Goal: Task Accomplishment & Management: Complete application form

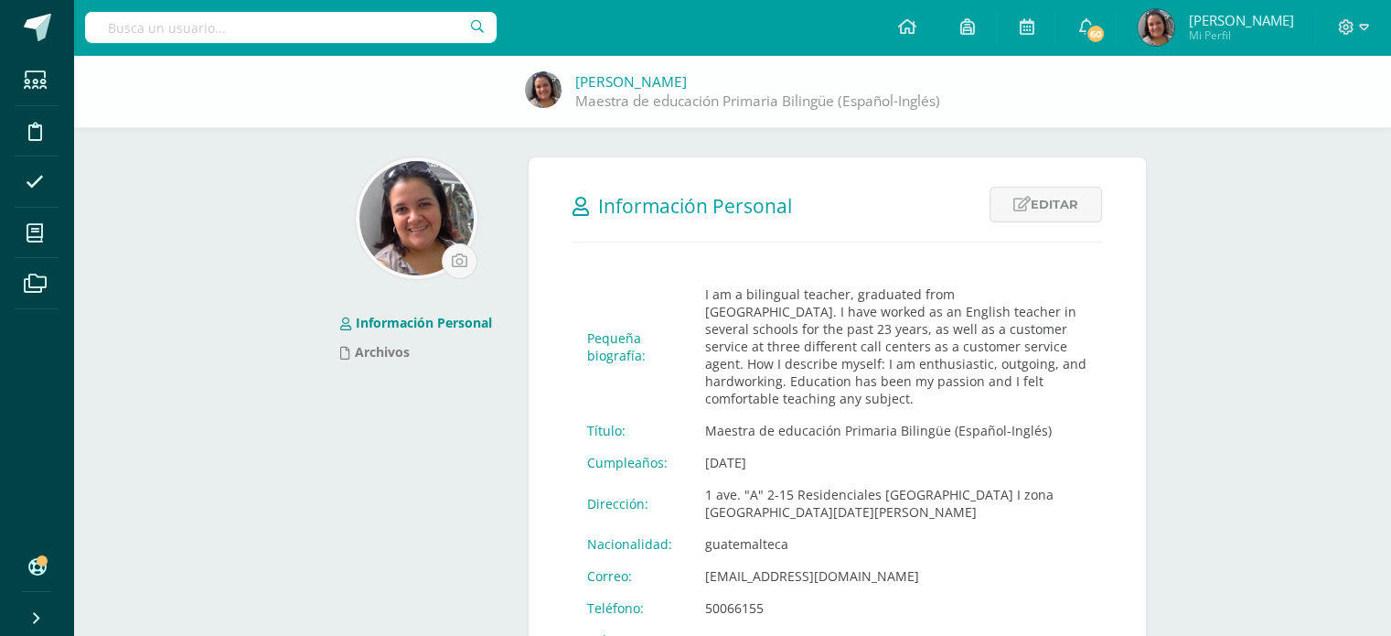
drag, startPoint x: 428, startPoint y: 575, endPoint x: 211, endPoint y: 475, distance: 238.6
click at [414, 565] on div "Información Personal Archivos" at bounding box center [416, 429] width 210 height 545
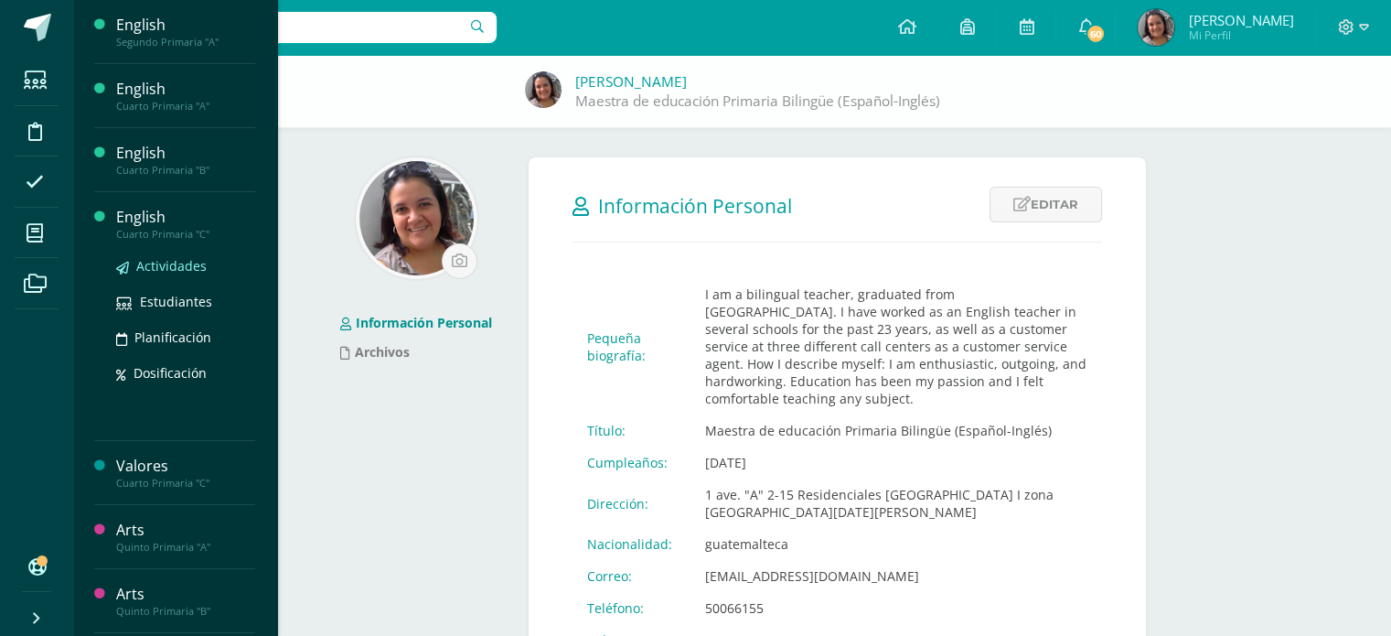
click at [149, 267] on span "Actividades" at bounding box center [171, 265] width 70 height 17
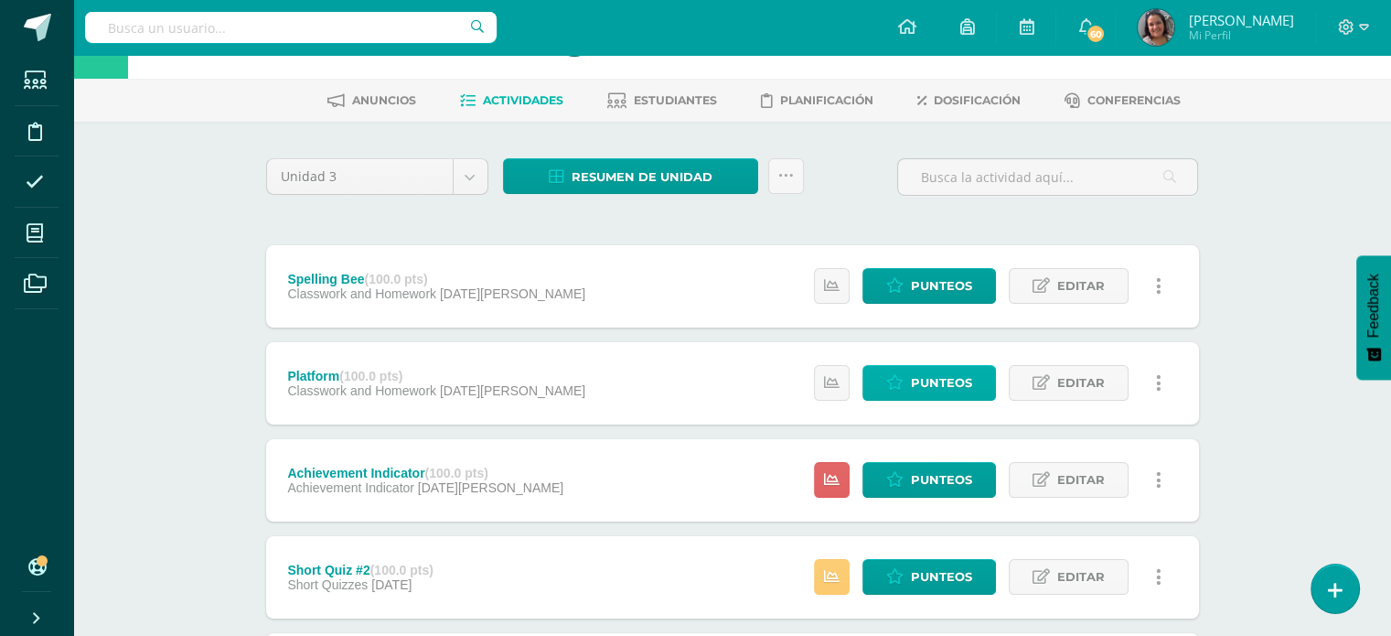
scroll to position [183, 0]
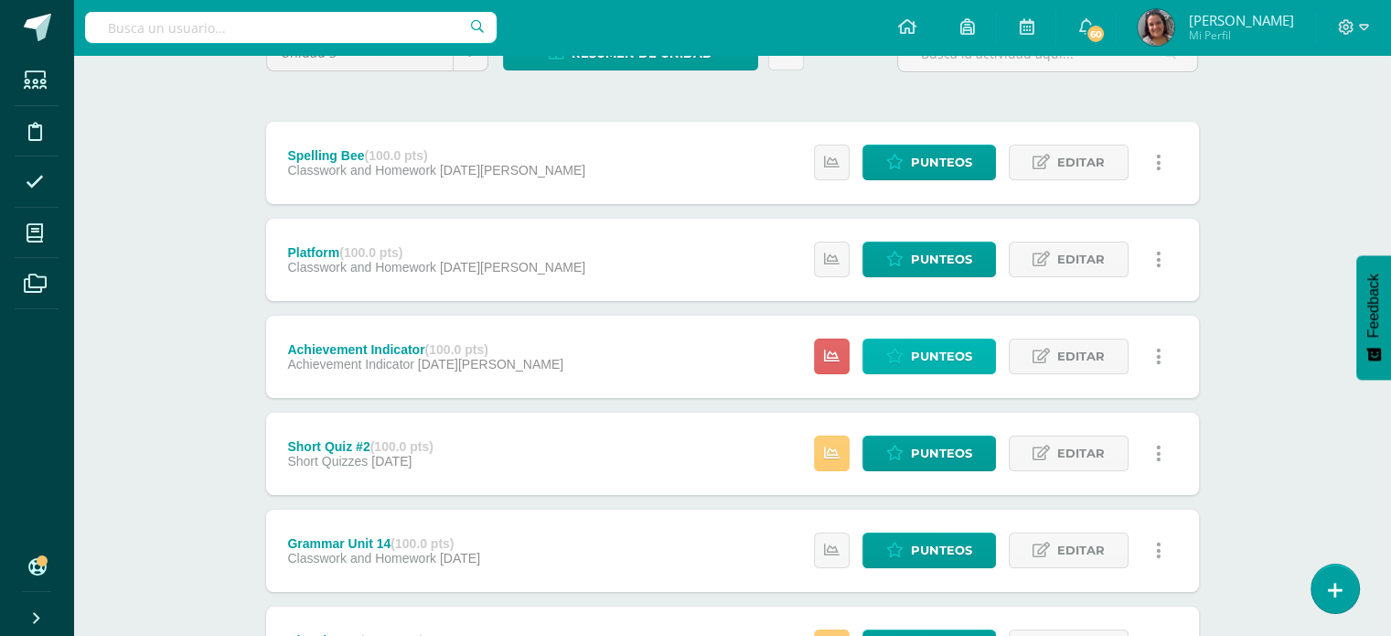
click at [932, 368] on span "Punteos" at bounding box center [941, 356] width 61 height 34
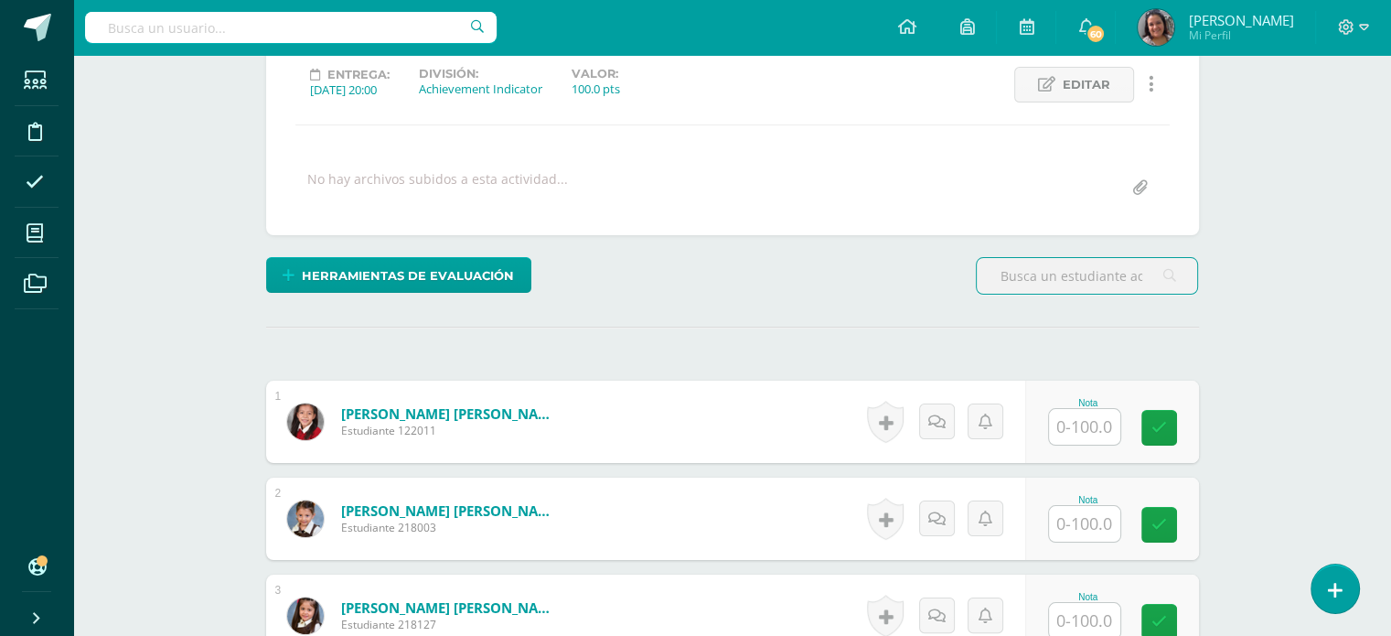
scroll to position [367, 0]
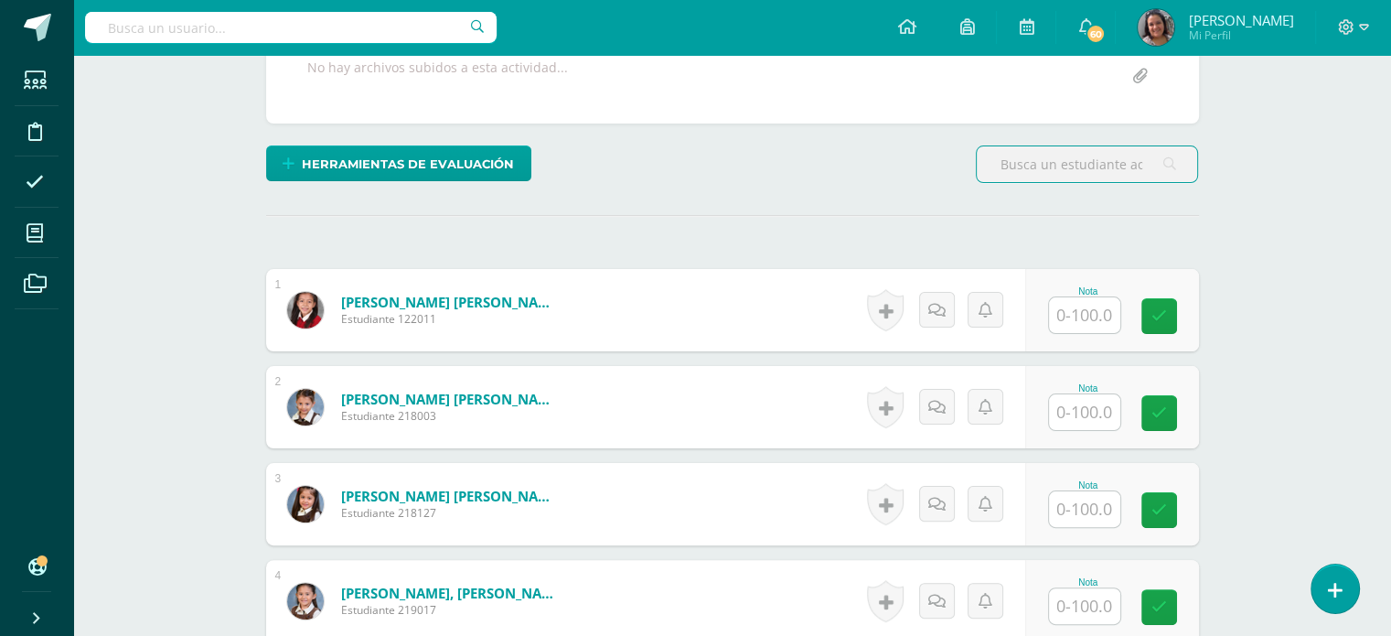
click at [1076, 301] on input "text" at bounding box center [1084, 315] width 71 height 36
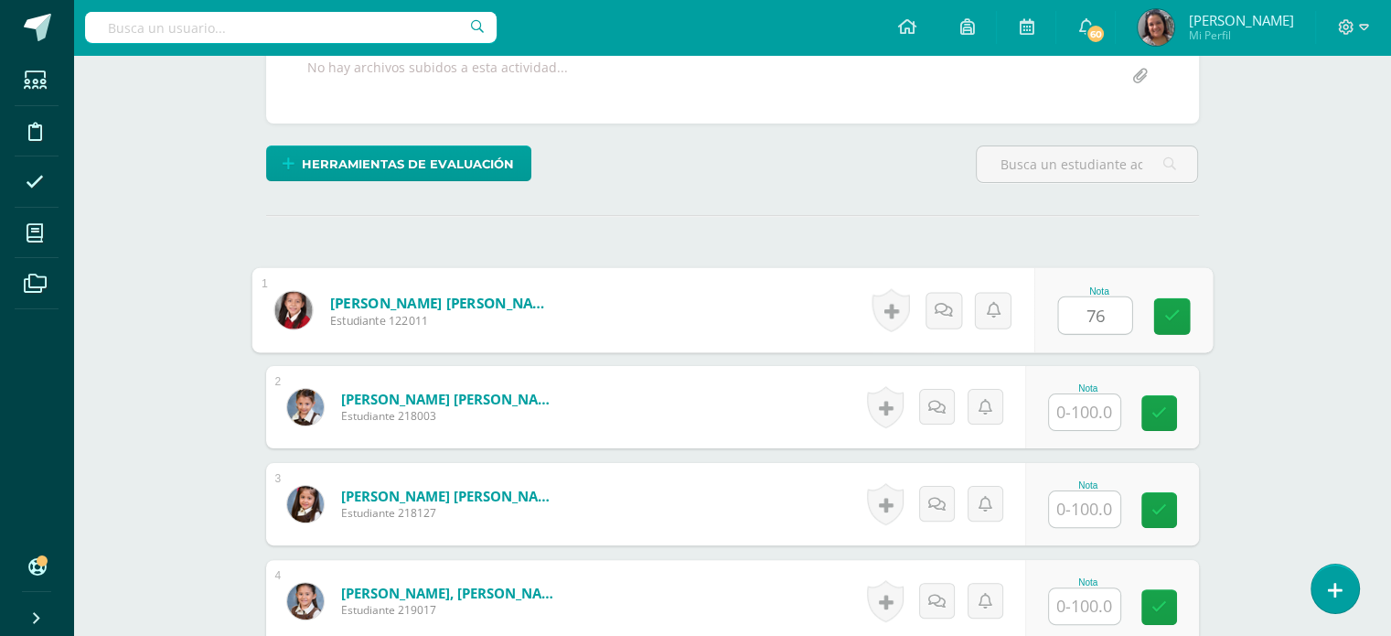
type input "76"
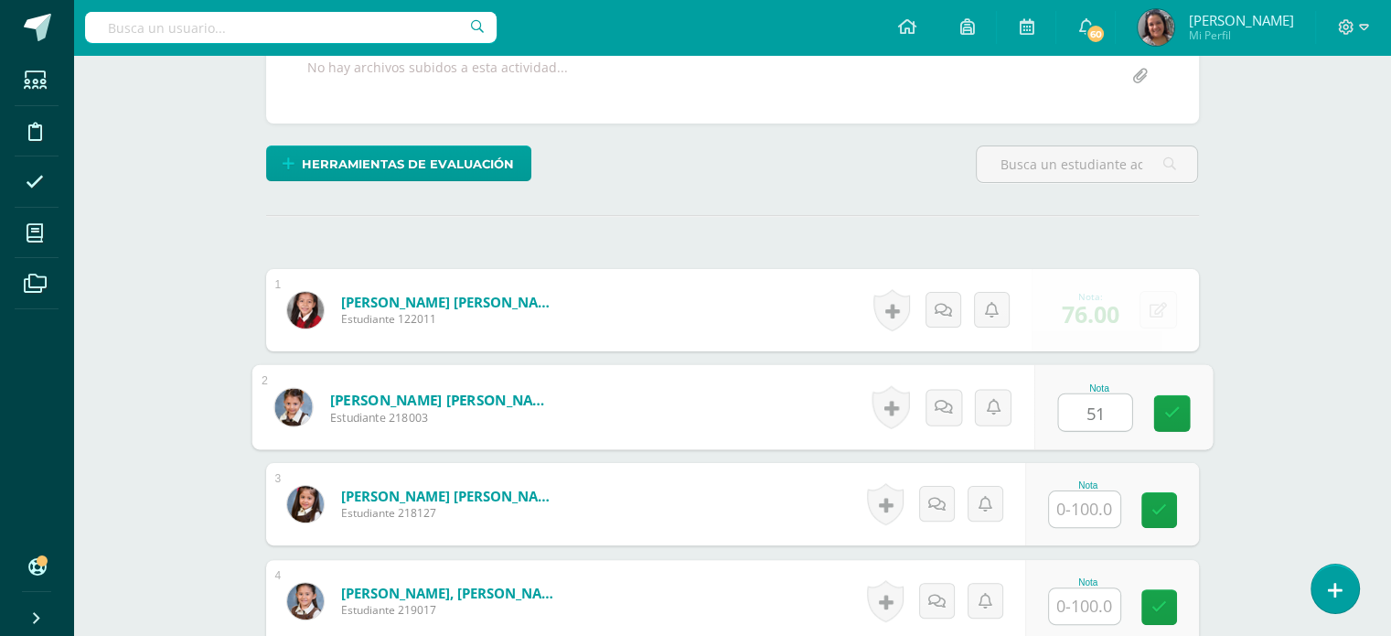
type input "51"
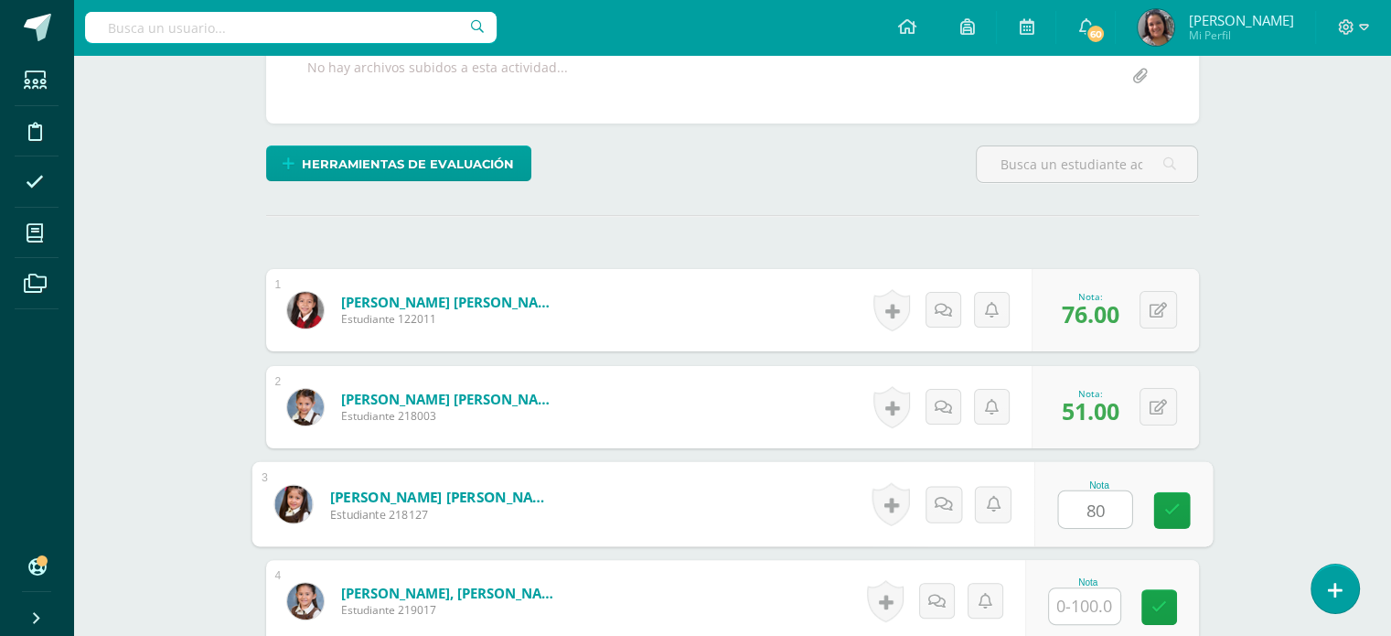
type input "80"
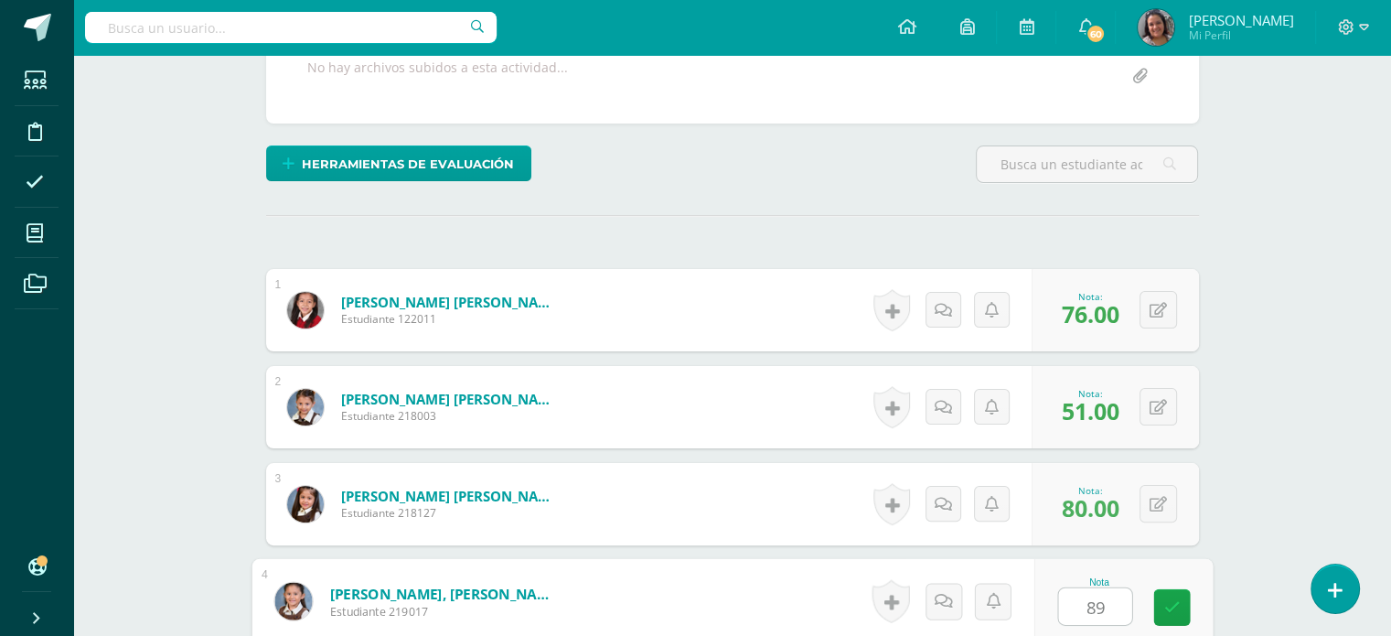
type input "89"
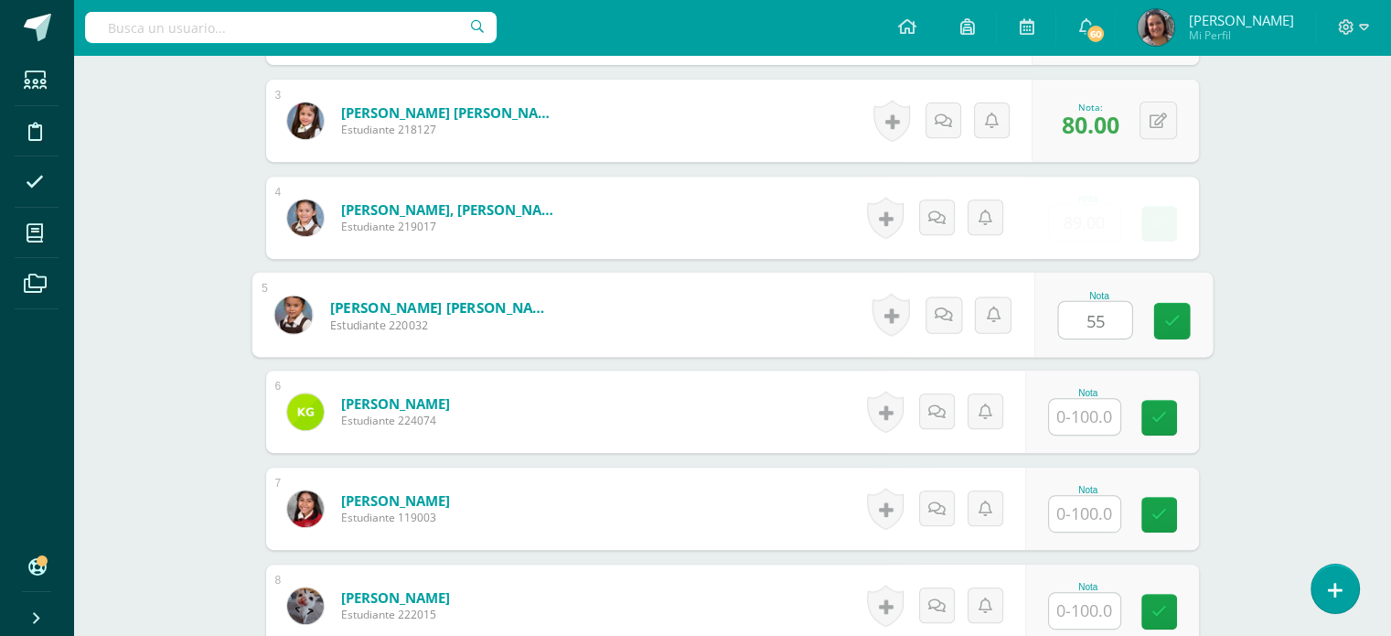
type input "55"
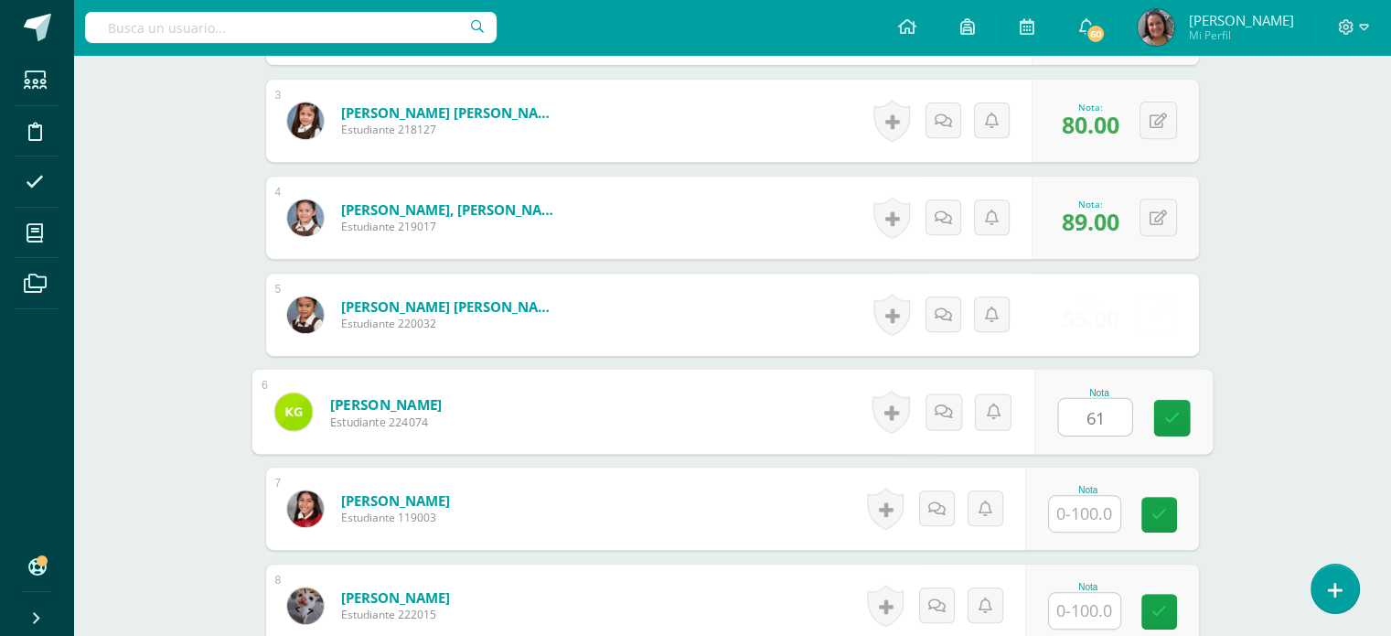
type input "61"
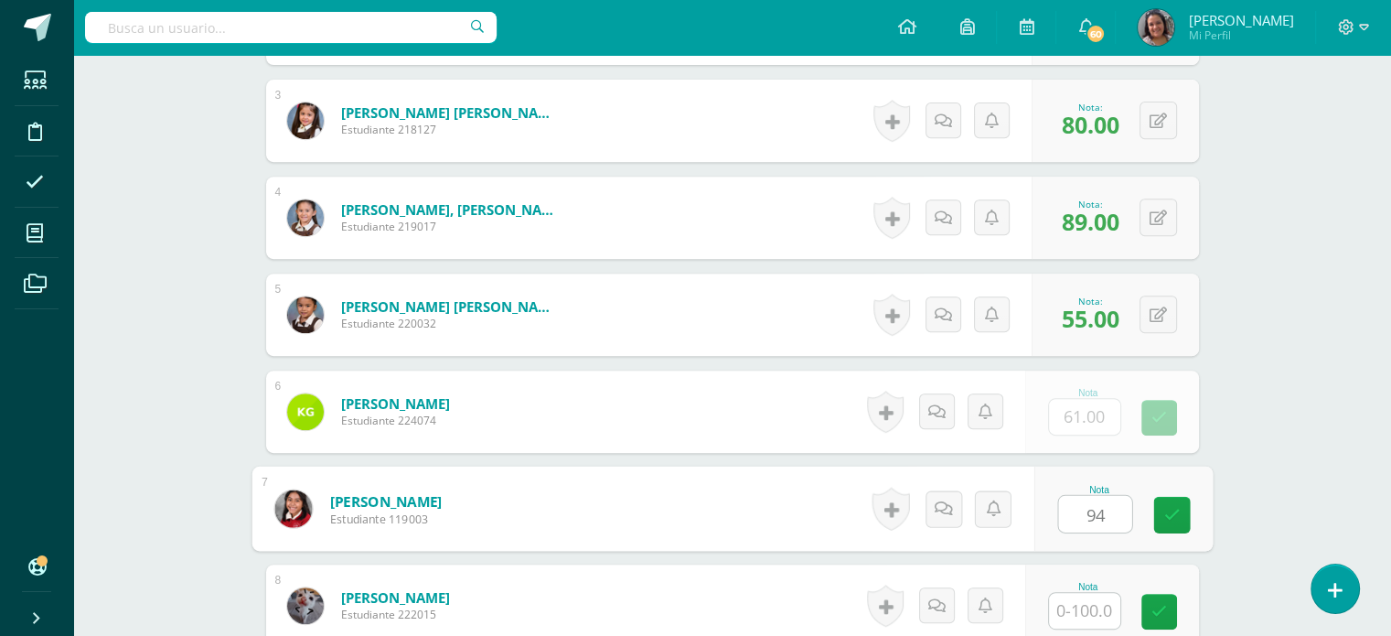
type input "94"
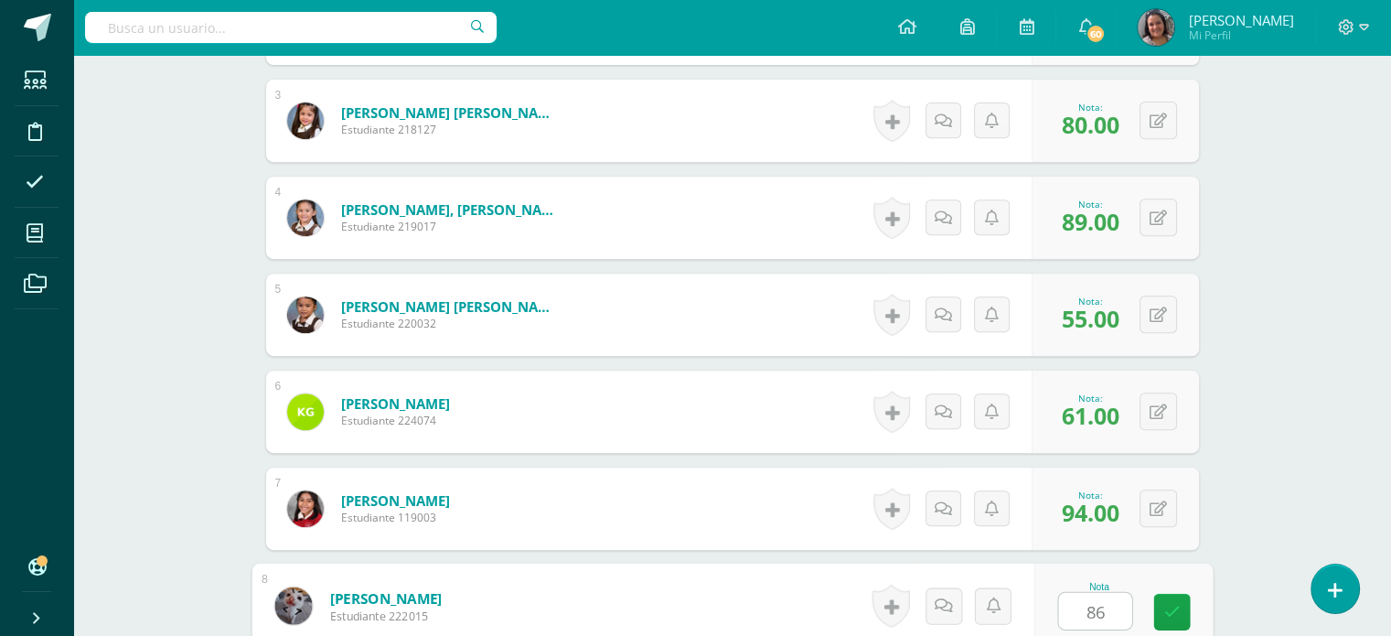
type input "86"
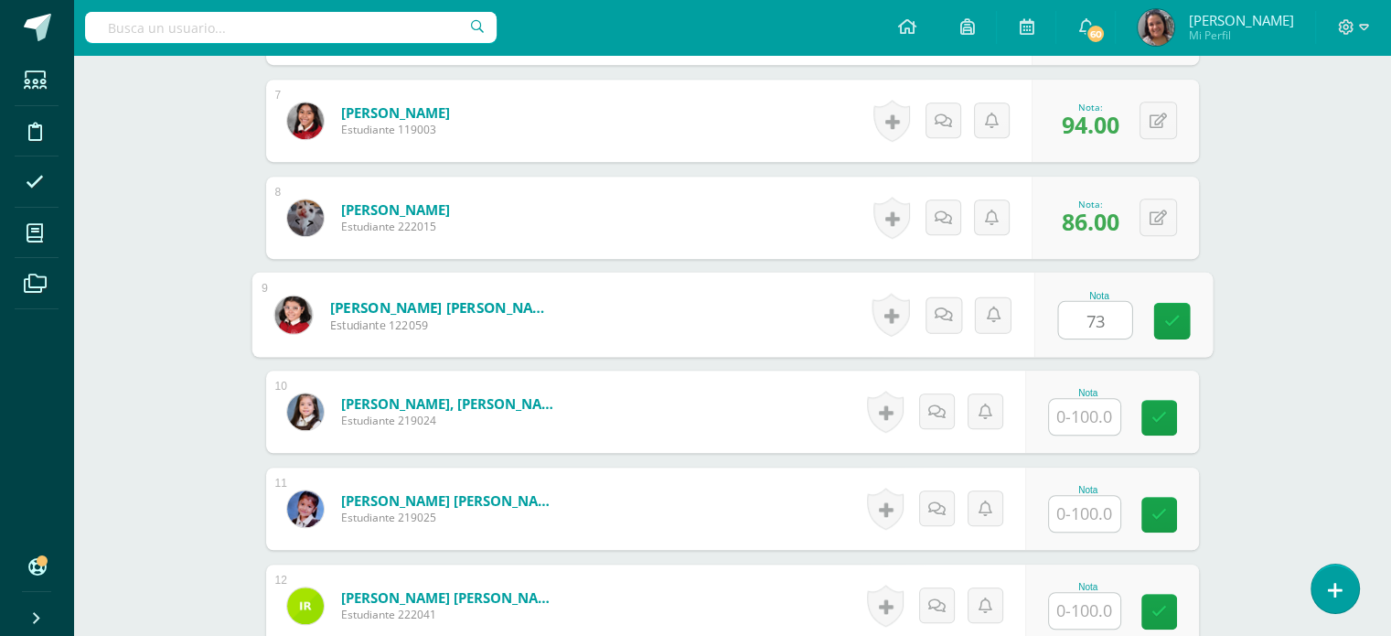
type input "73"
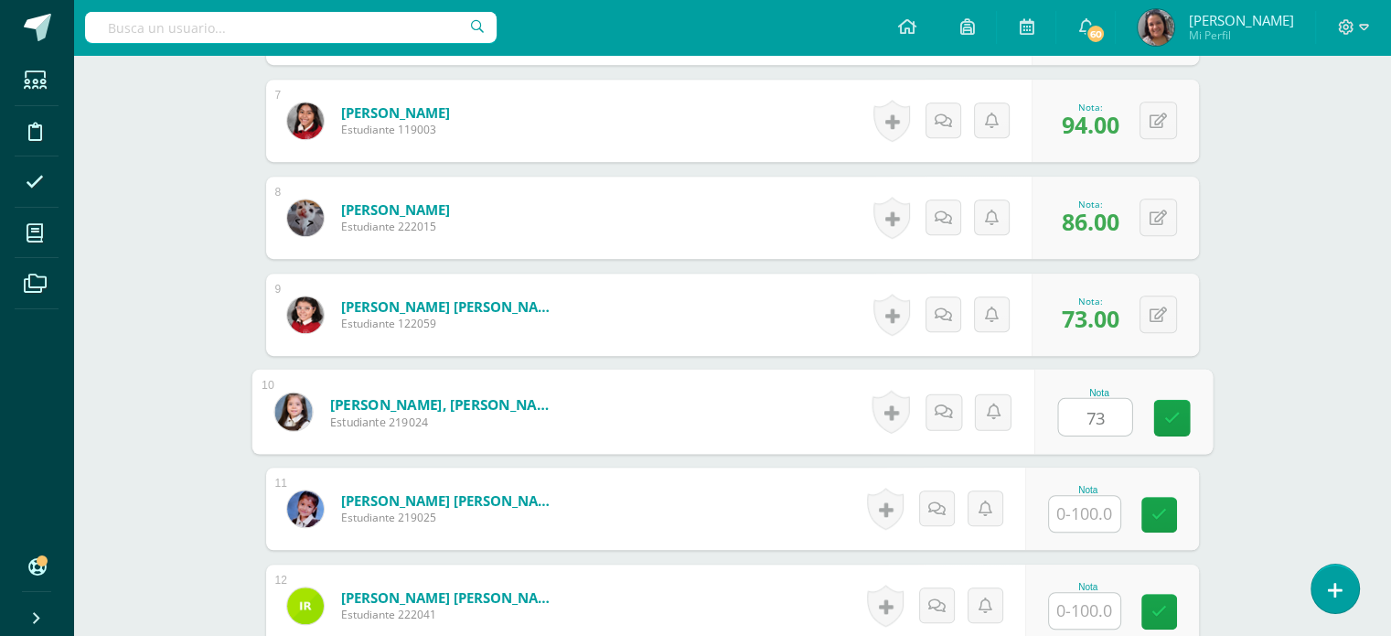
type input "73"
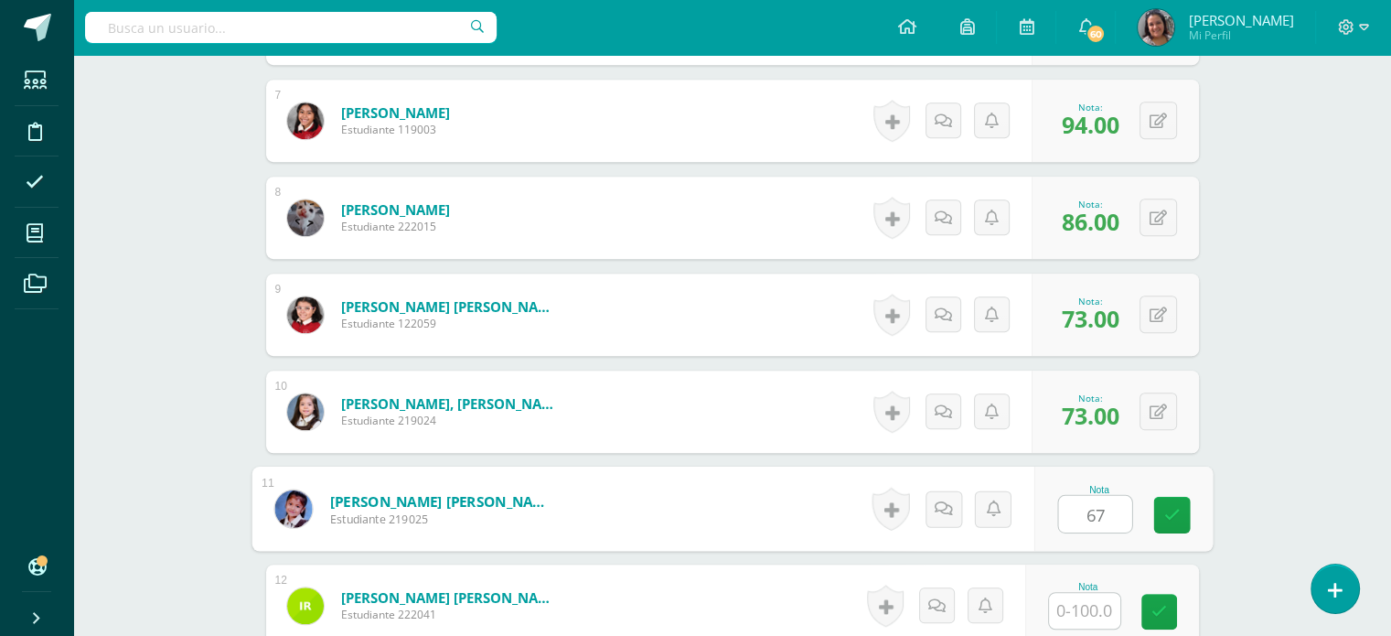
type input "67"
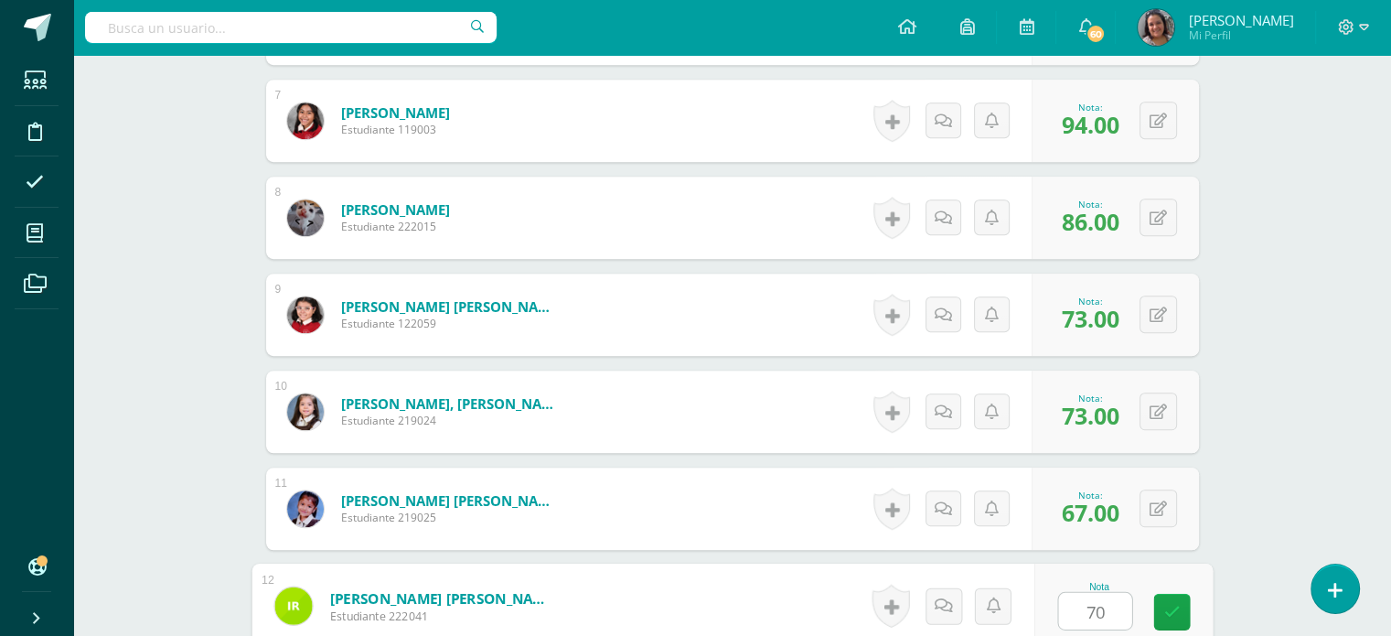
type input "70"
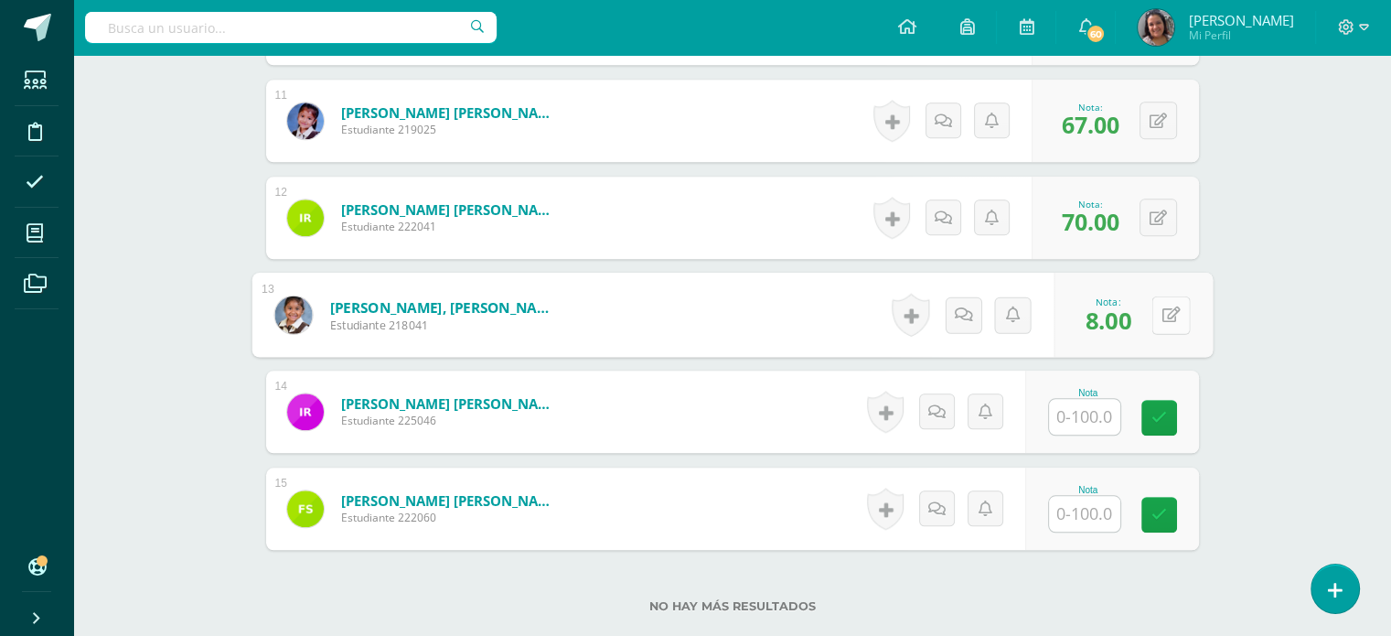
click at [1160, 314] on button at bounding box center [1171, 314] width 38 height 38
type input "87"
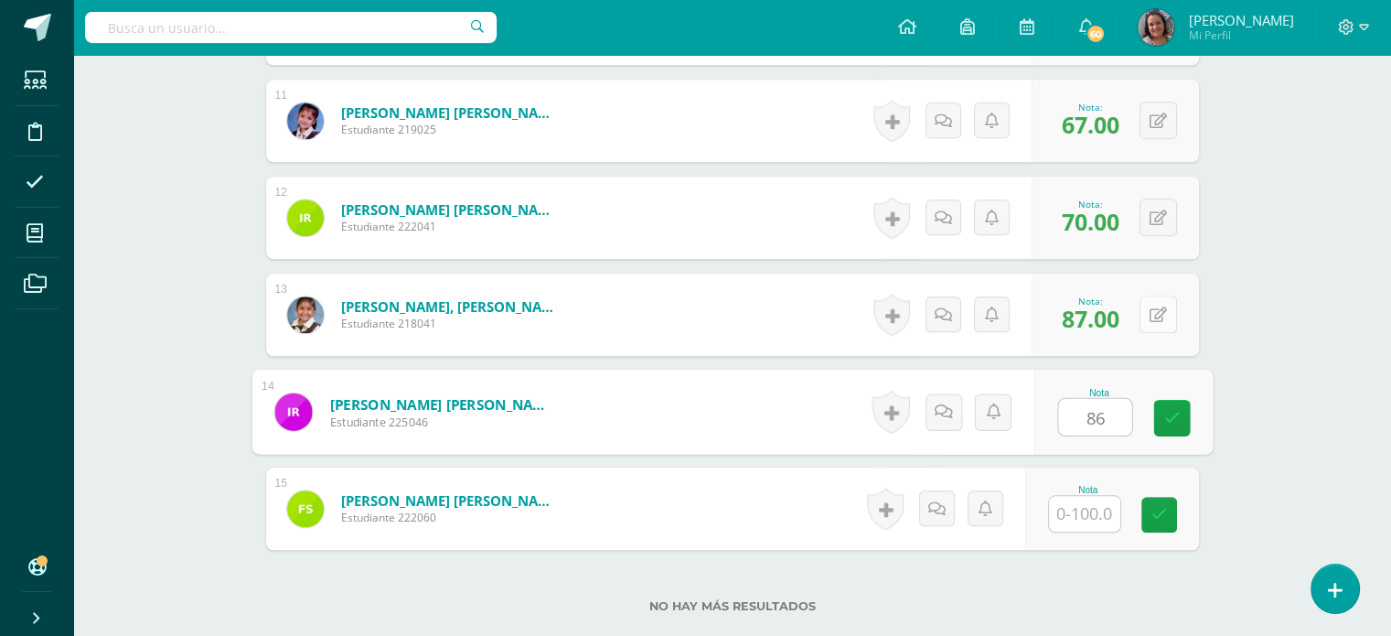
type input "86"
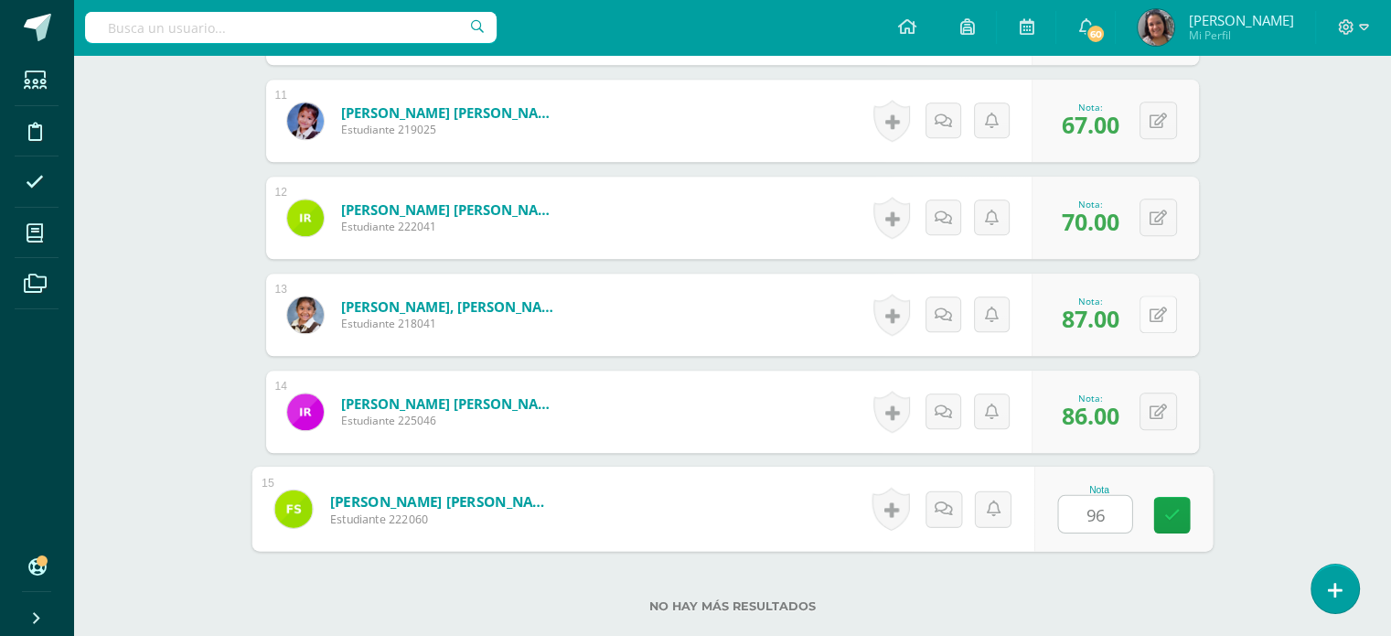
type input "96"
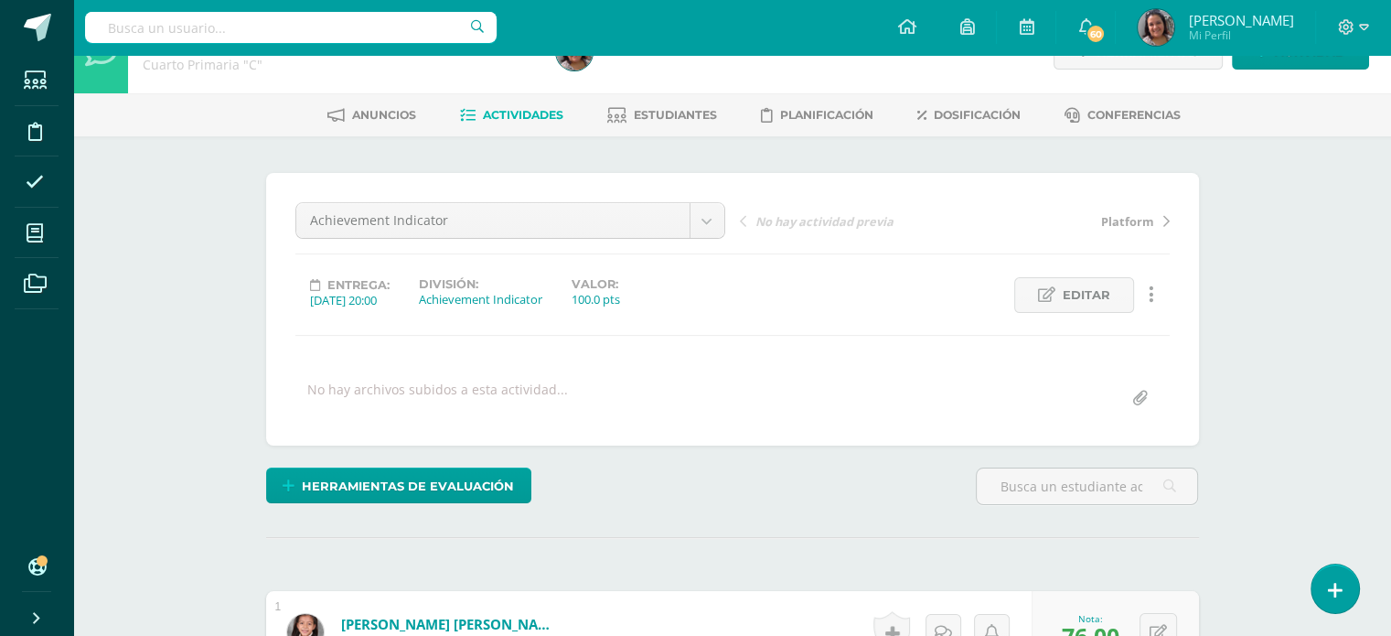
scroll to position [0, 0]
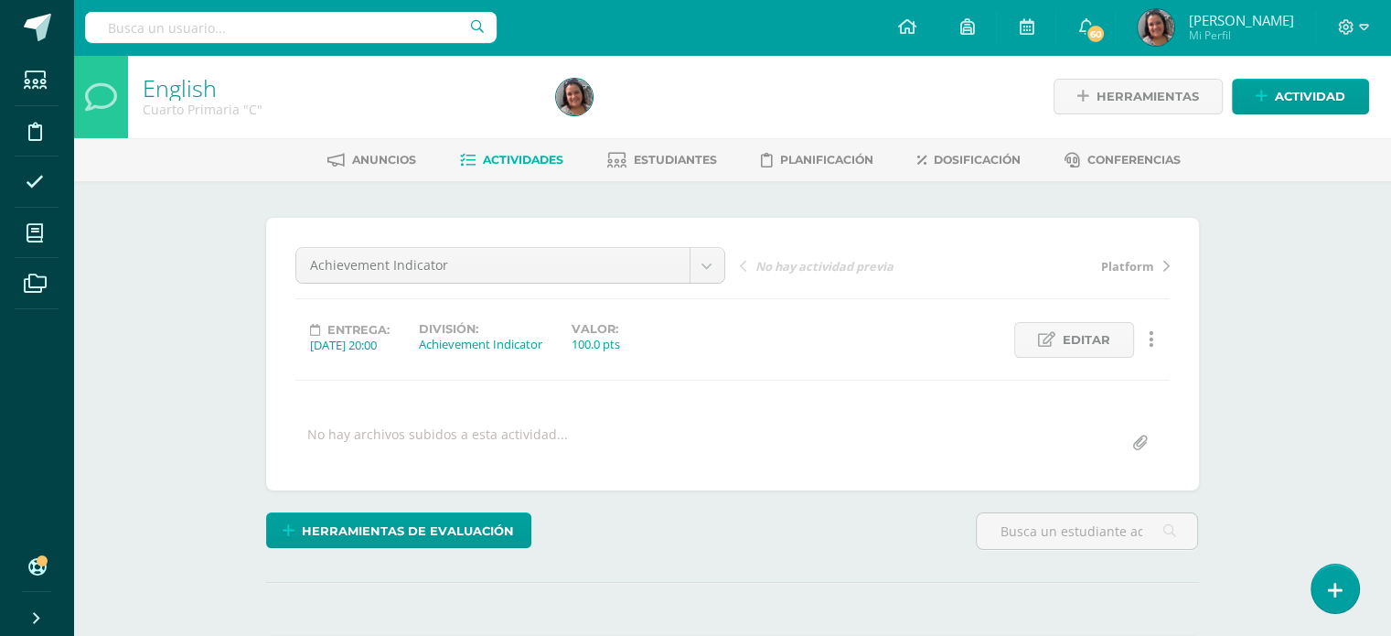
click at [520, 155] on span "Actividades" at bounding box center [523, 160] width 81 height 14
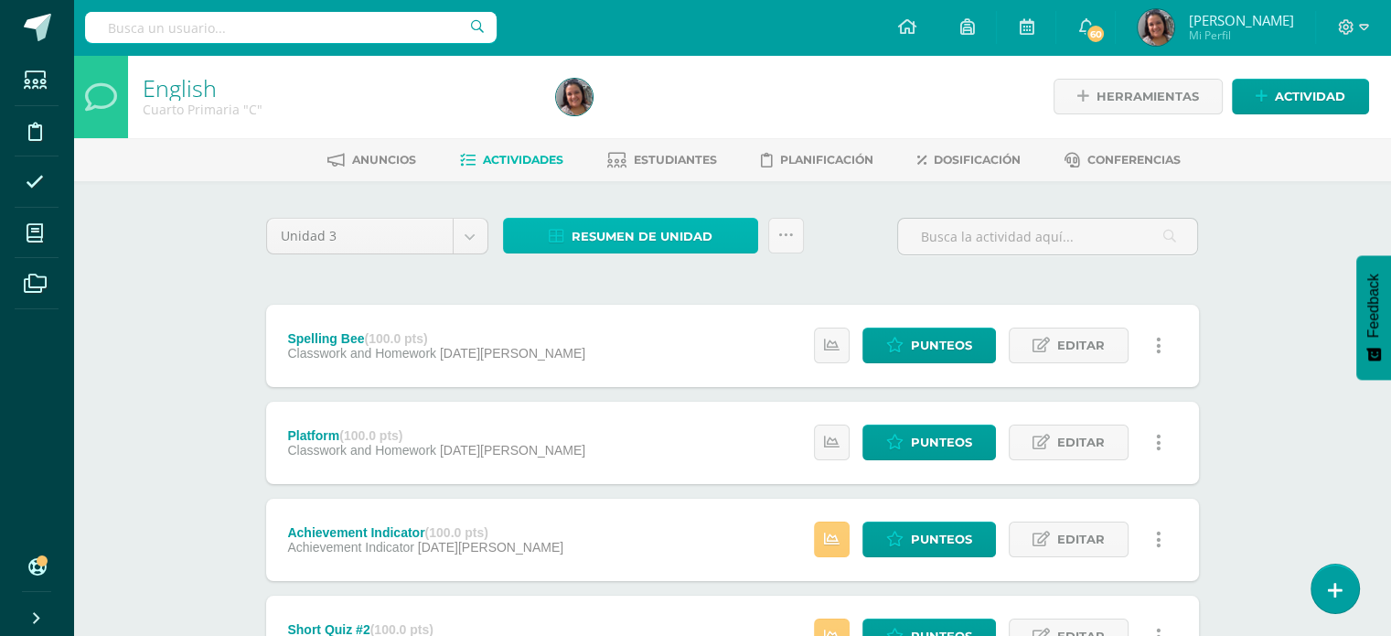
click at [569, 239] on link "Resumen de unidad" at bounding box center [630, 236] width 255 height 36
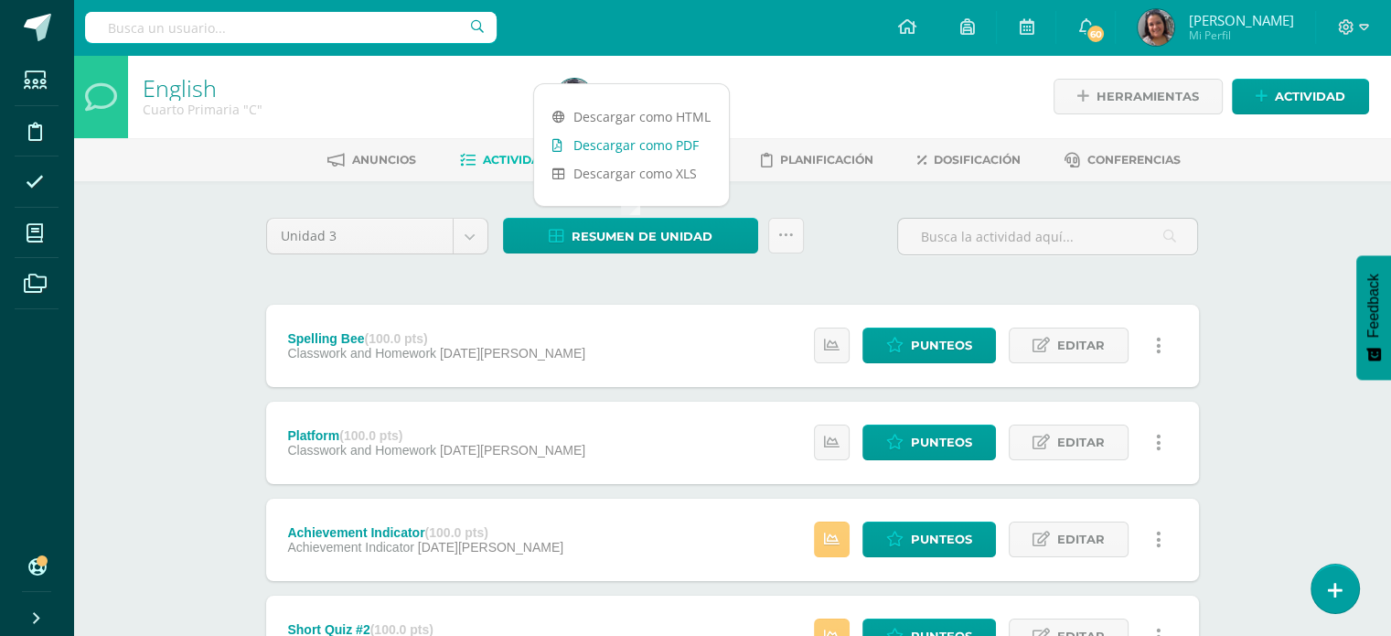
click at [600, 147] on link "Descargar como PDF" at bounding box center [631, 145] width 195 height 28
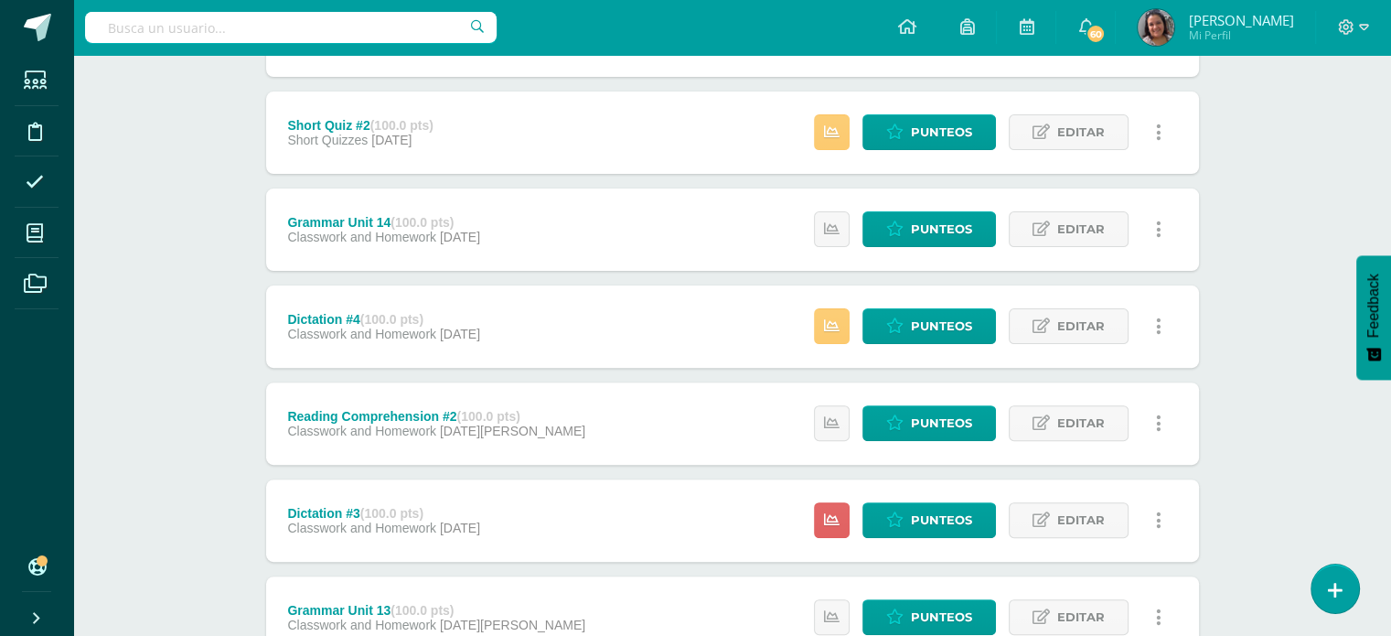
scroll to position [549, 0]
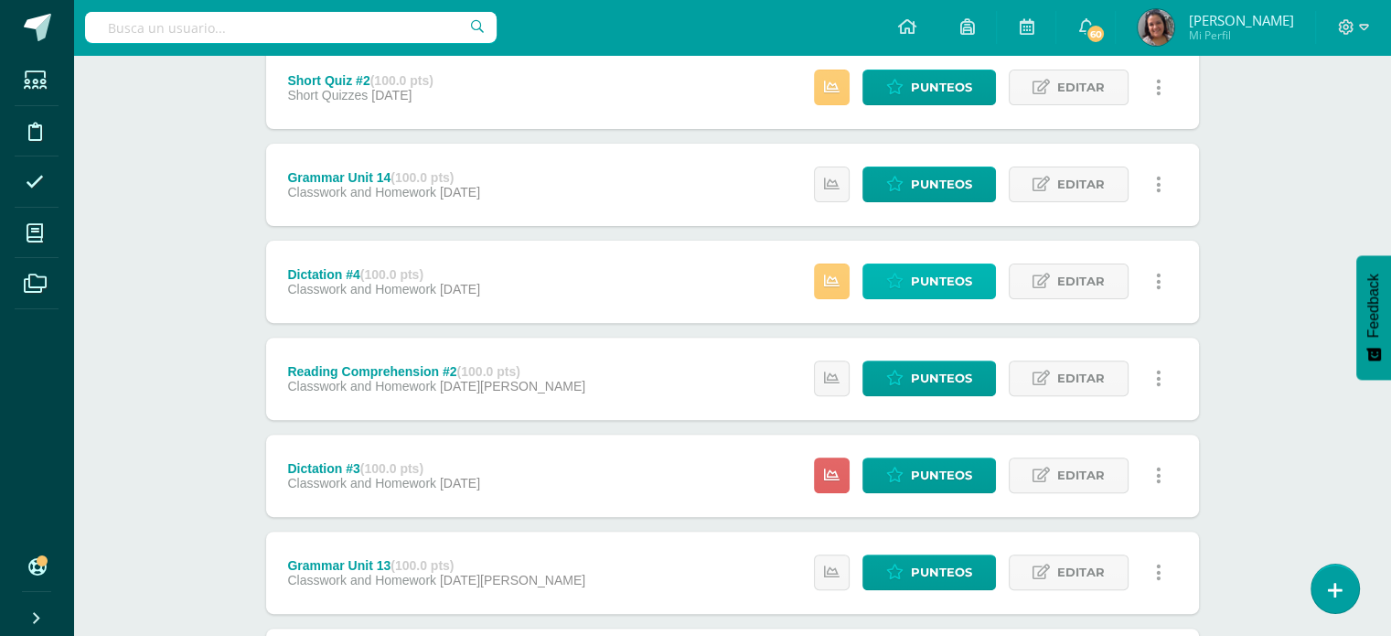
click at [929, 270] on span "Punteos" at bounding box center [941, 281] width 61 height 34
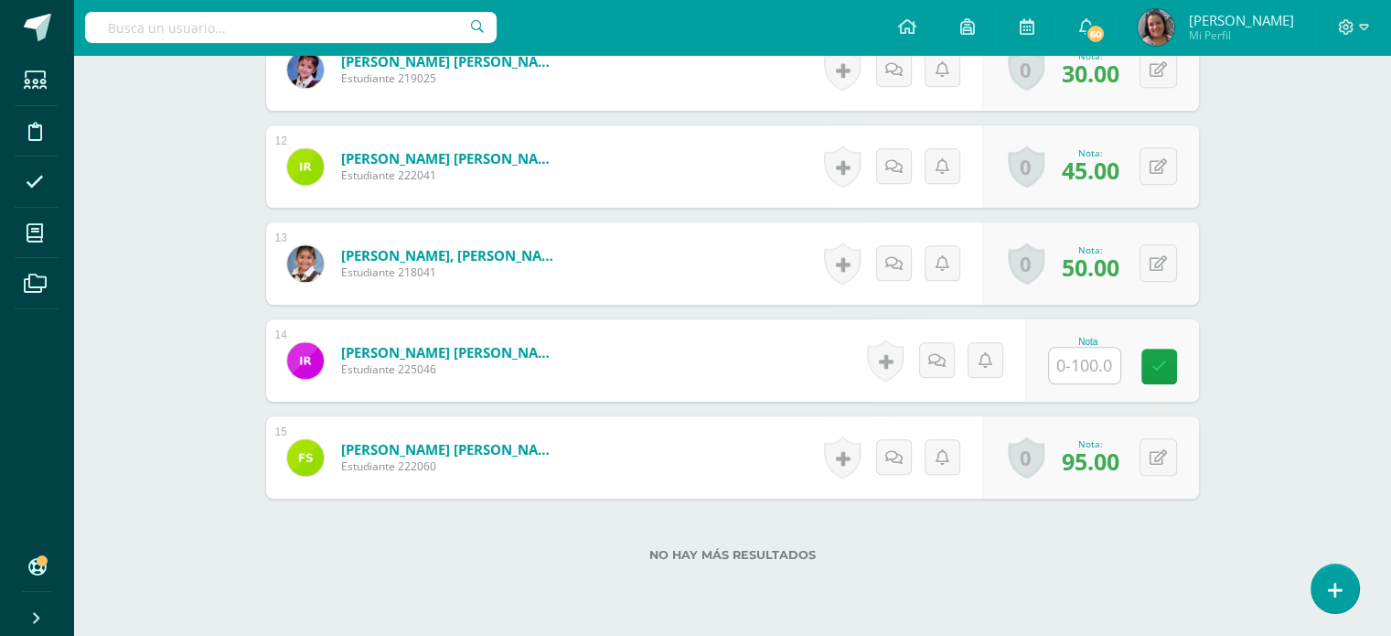
scroll to position [1581, 0]
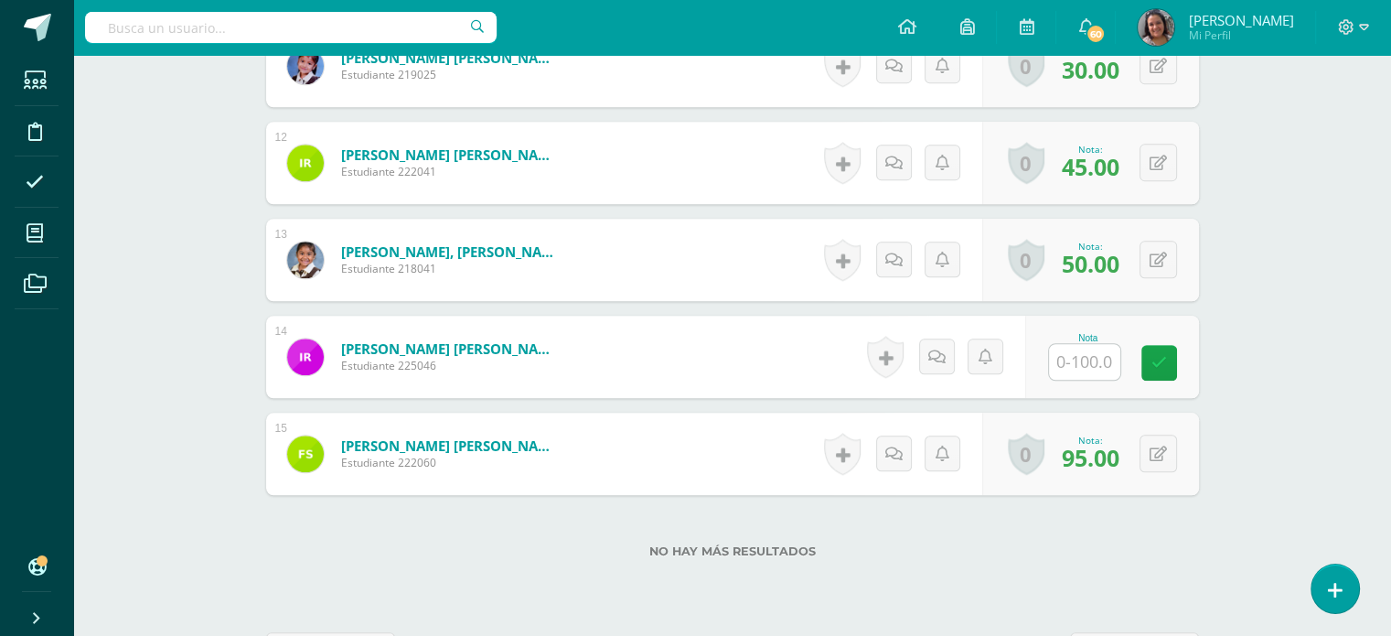
click at [1047, 358] on div "Nota" at bounding box center [1113, 357] width 174 height 82
click at [1050, 354] on div "Nota" at bounding box center [1123, 357] width 178 height 85
type input "100"
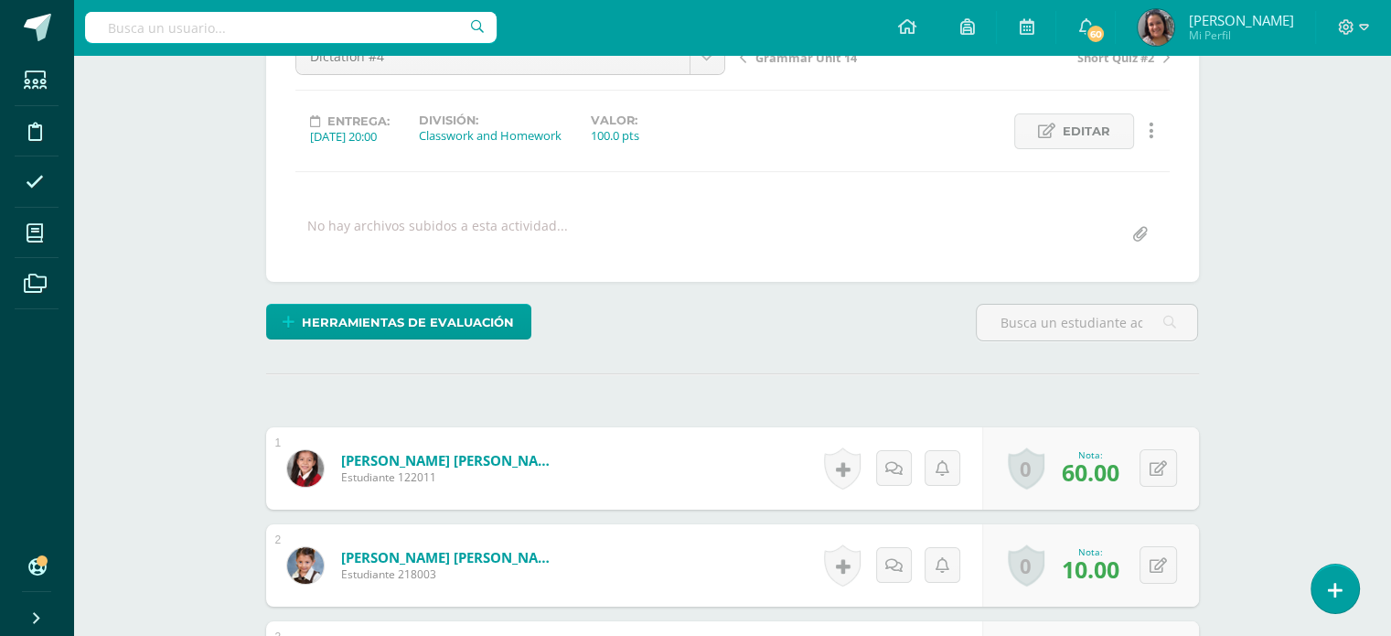
scroll to position [0, 0]
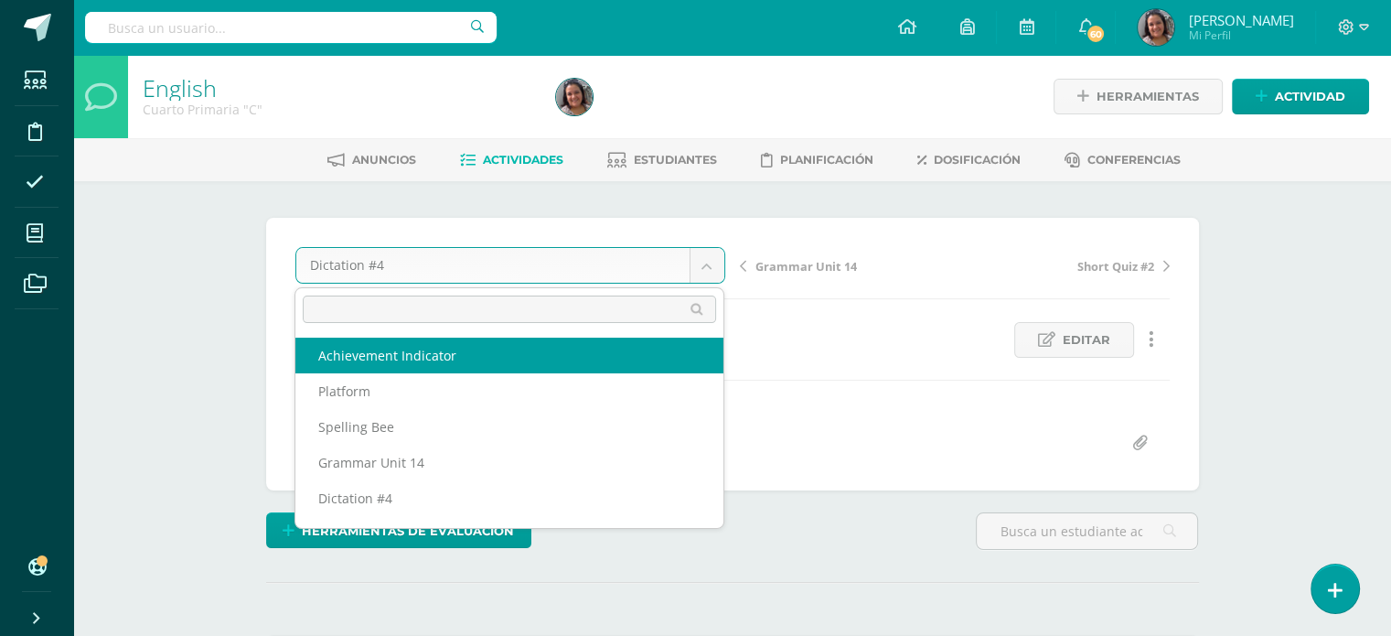
select select "/dashboard/teacher/grade-activity/202104/"
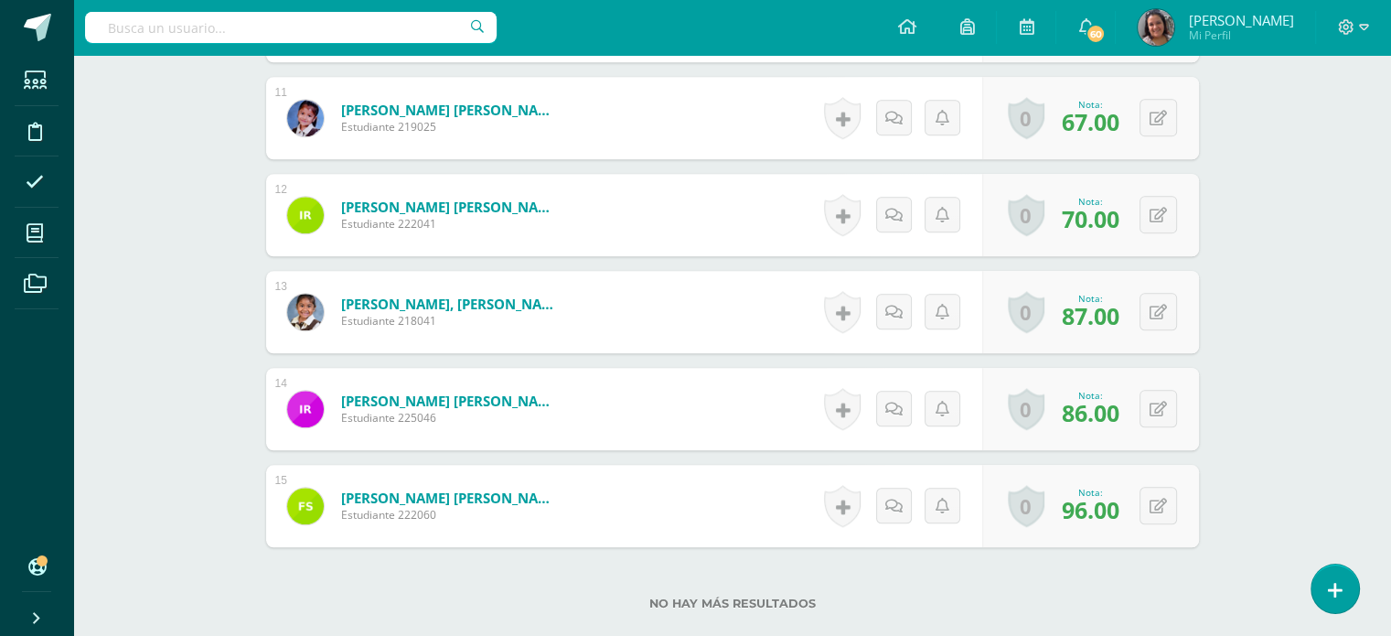
scroll to position [1648, 0]
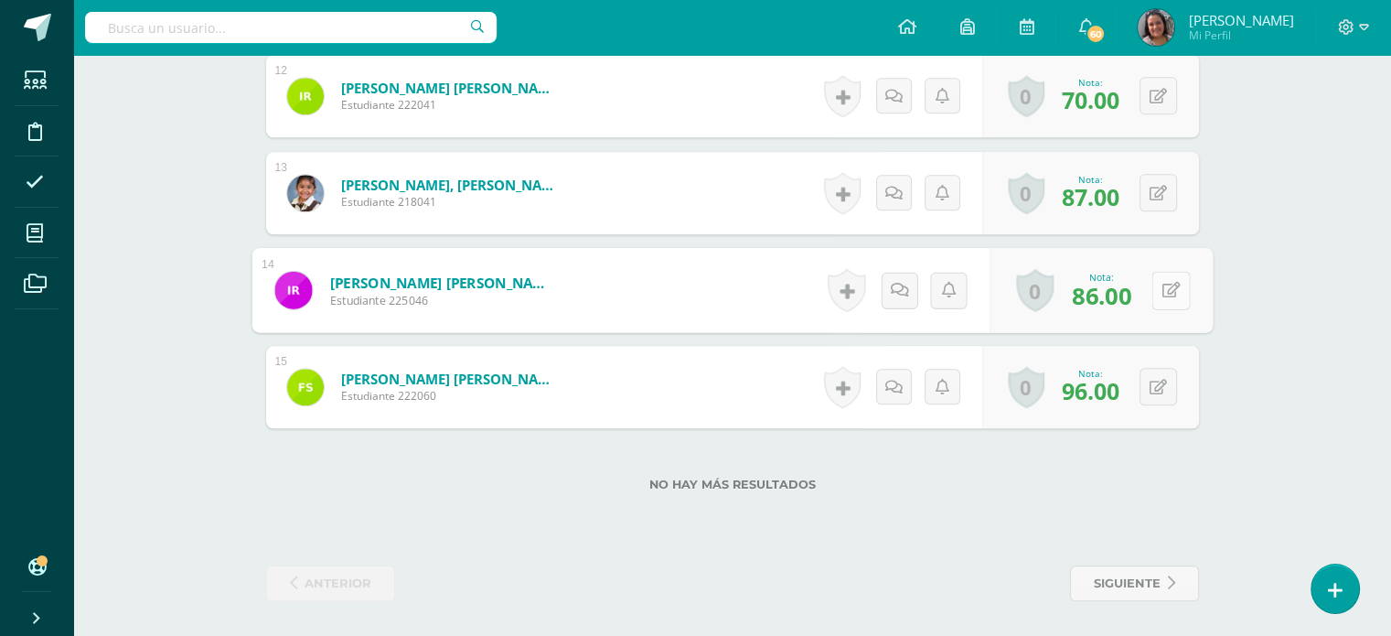
click at [1167, 290] on button at bounding box center [1171, 290] width 38 height 38
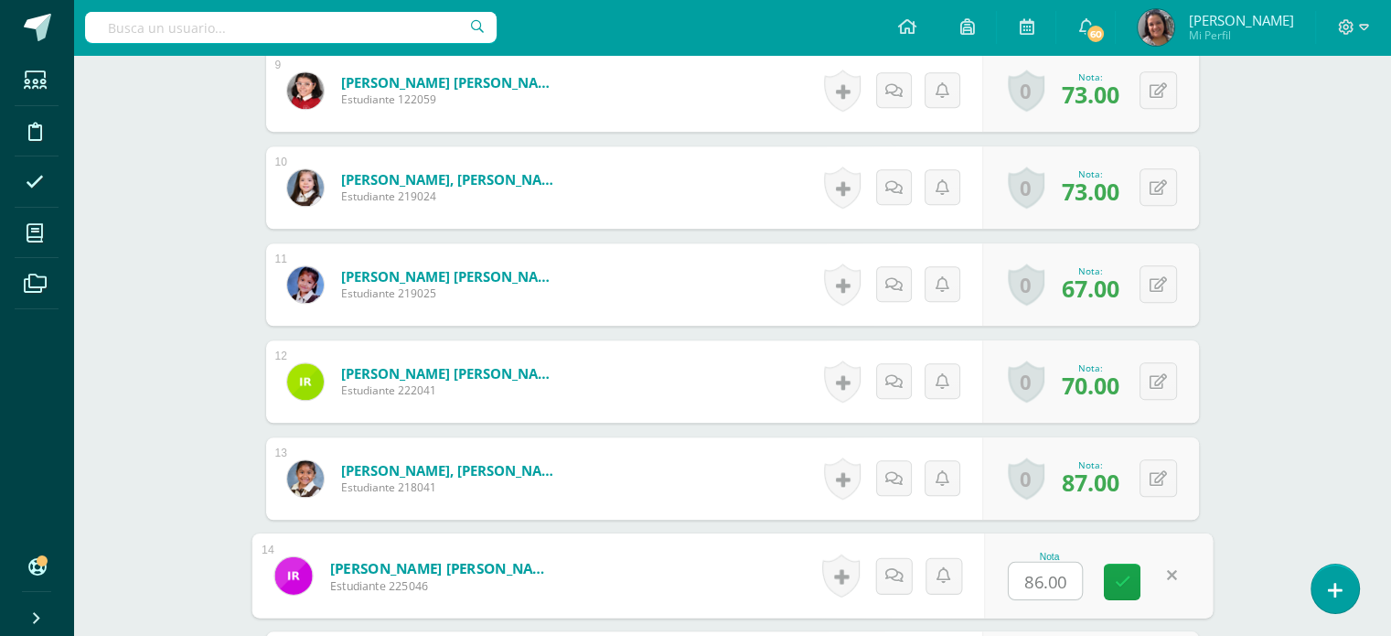
scroll to position [1465, 0]
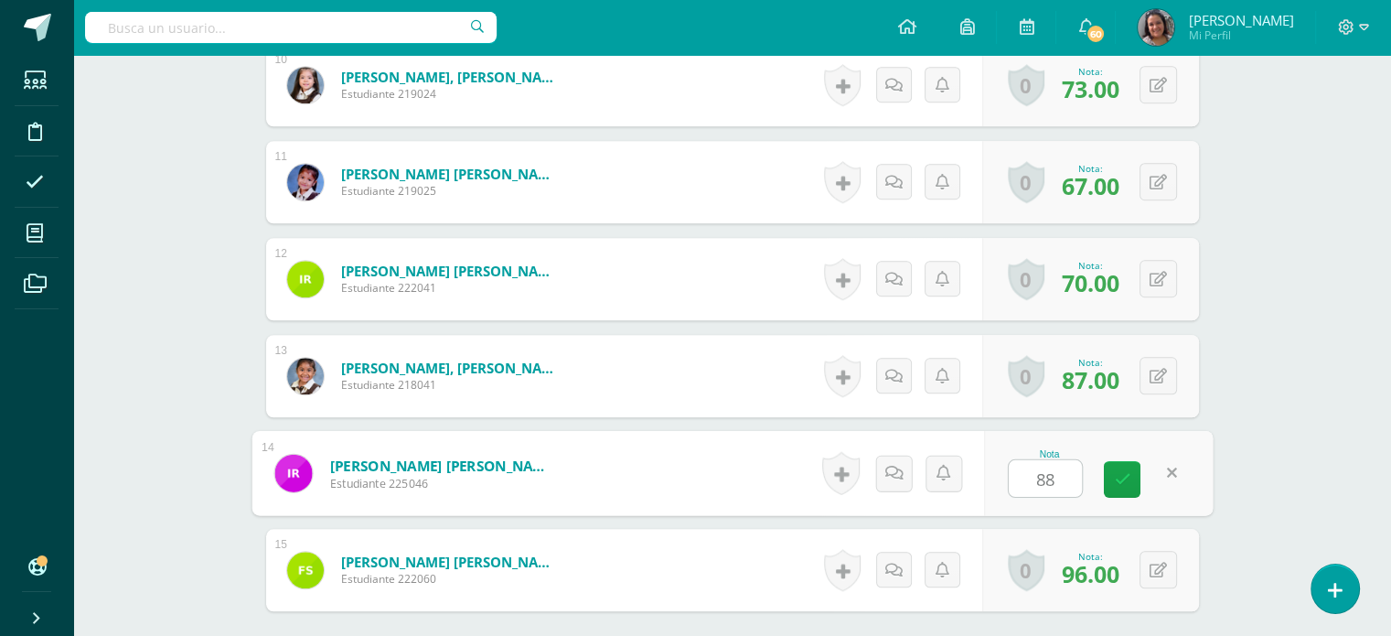
type input "88"
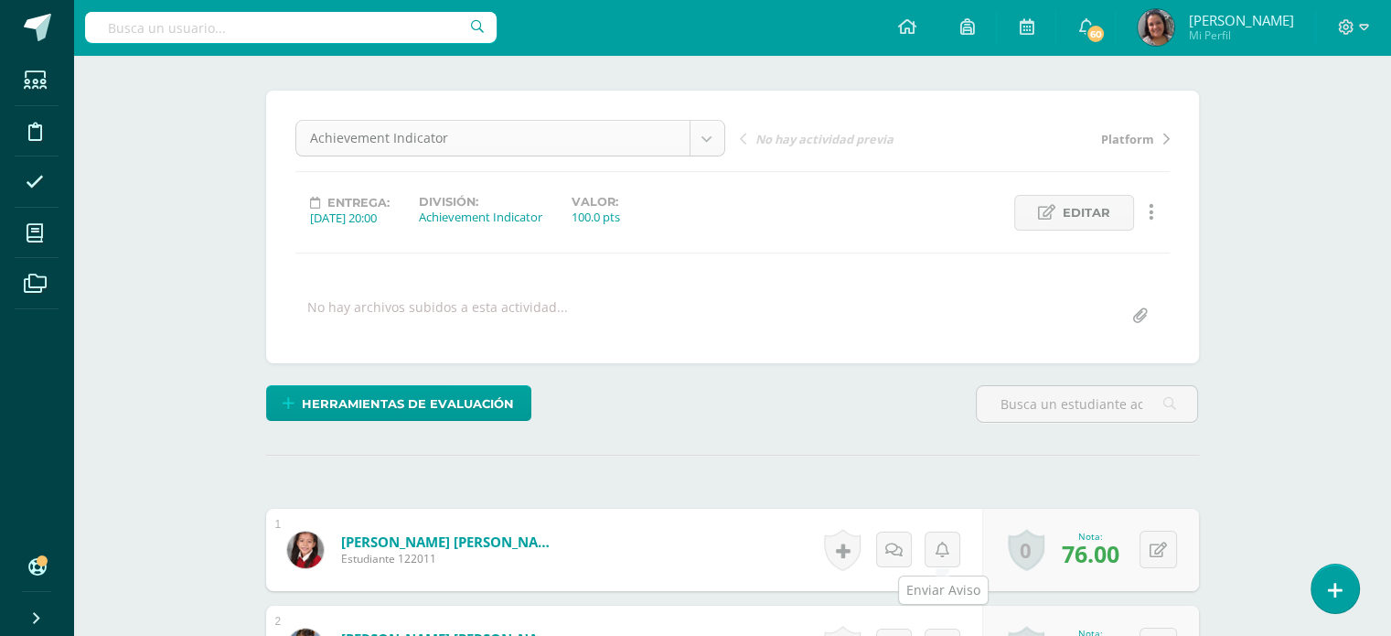
scroll to position [1, 0]
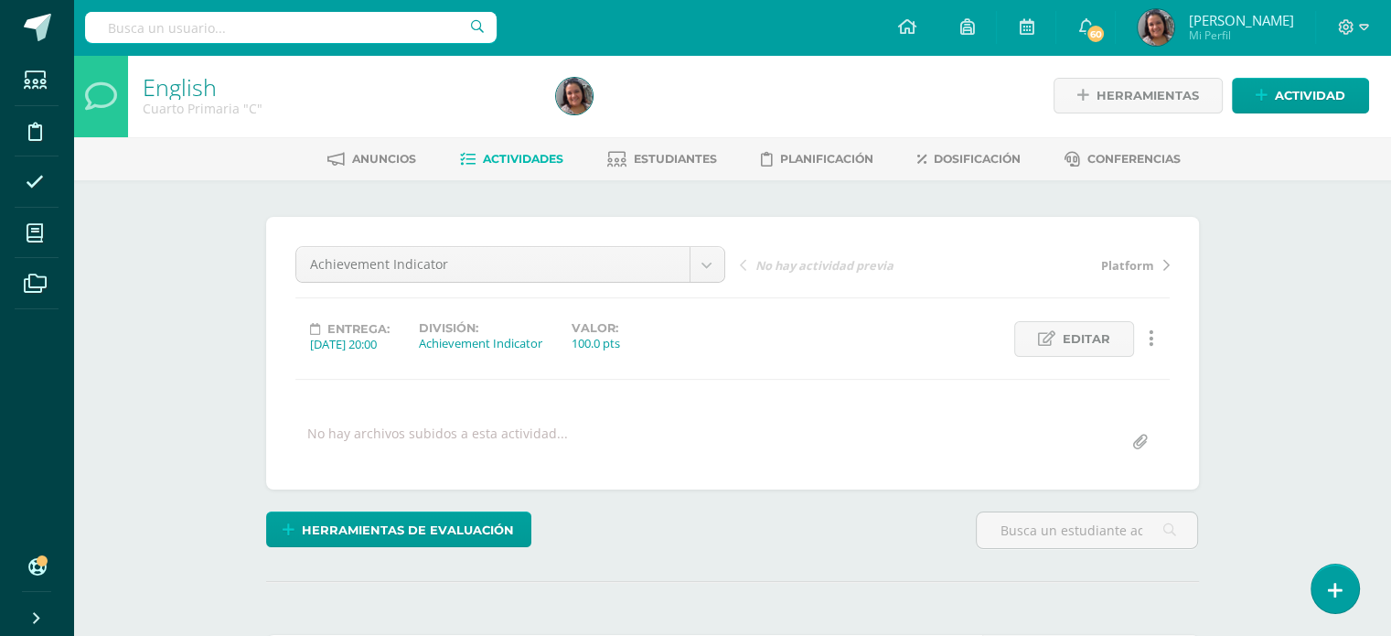
click at [529, 160] on span "Actividades" at bounding box center [523, 159] width 81 height 14
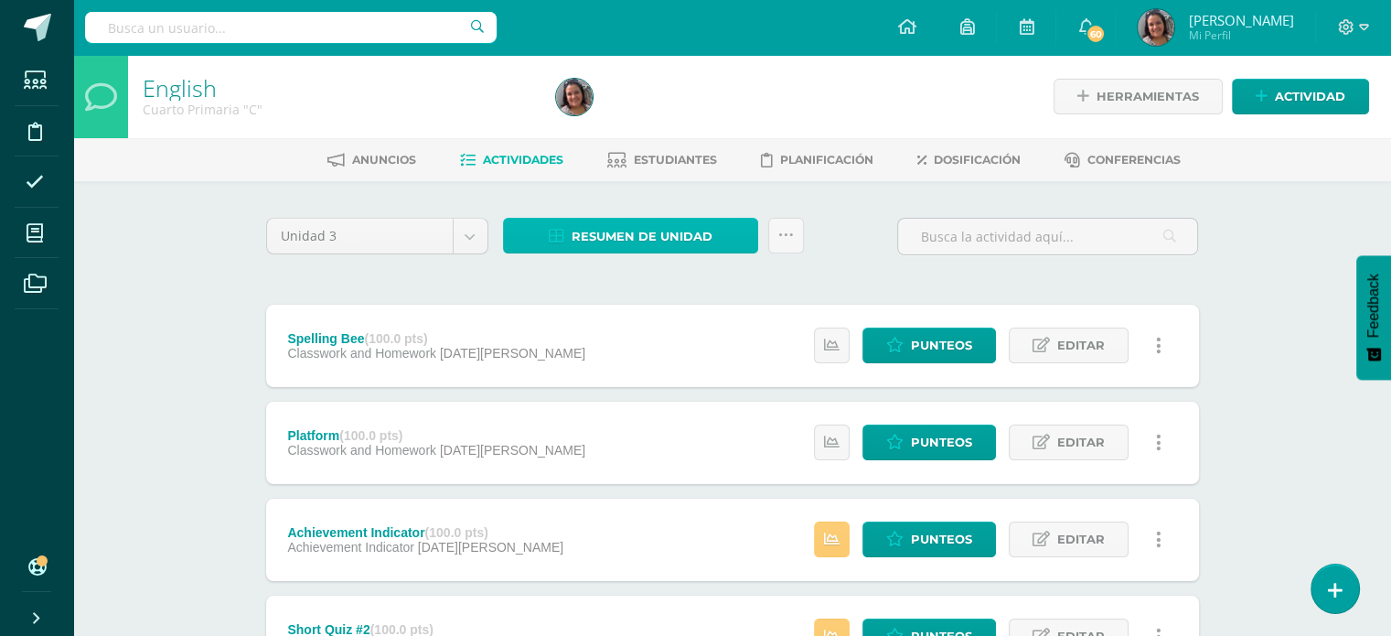
click at [629, 237] on span "Resumen de unidad" at bounding box center [642, 237] width 141 height 34
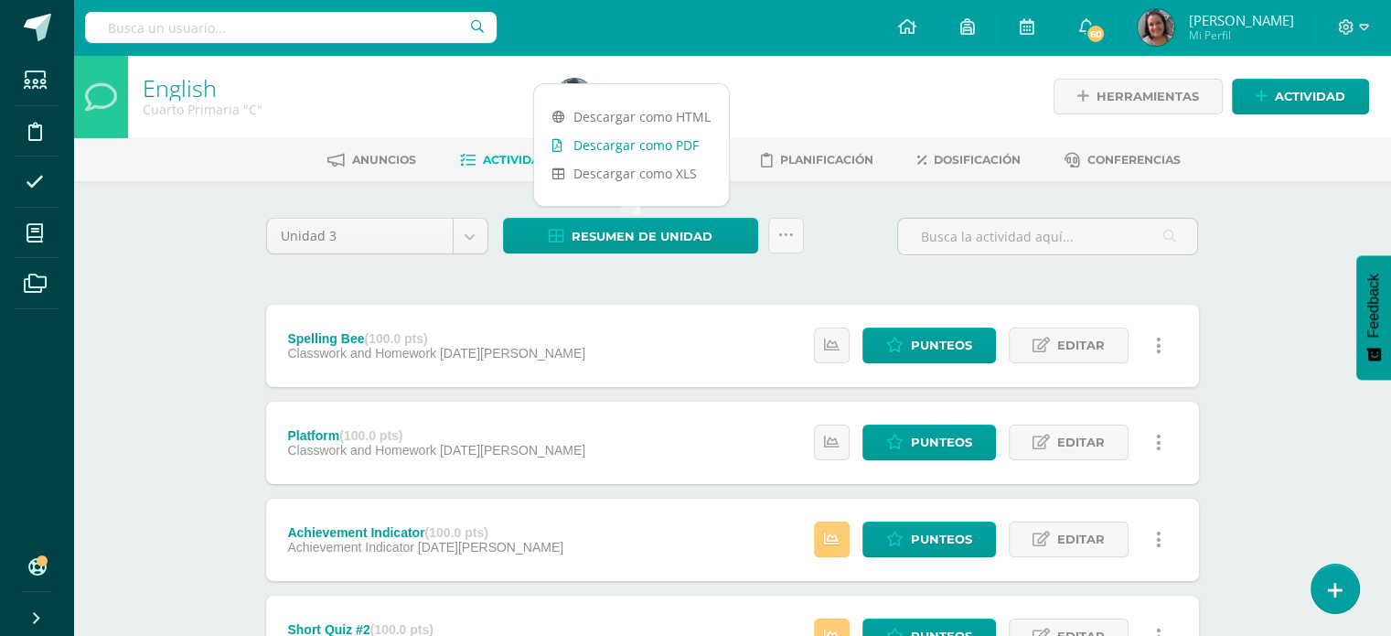
click at [616, 145] on link "Descargar como PDF" at bounding box center [631, 145] width 195 height 28
